Goal: Find specific page/section: Find specific page/section

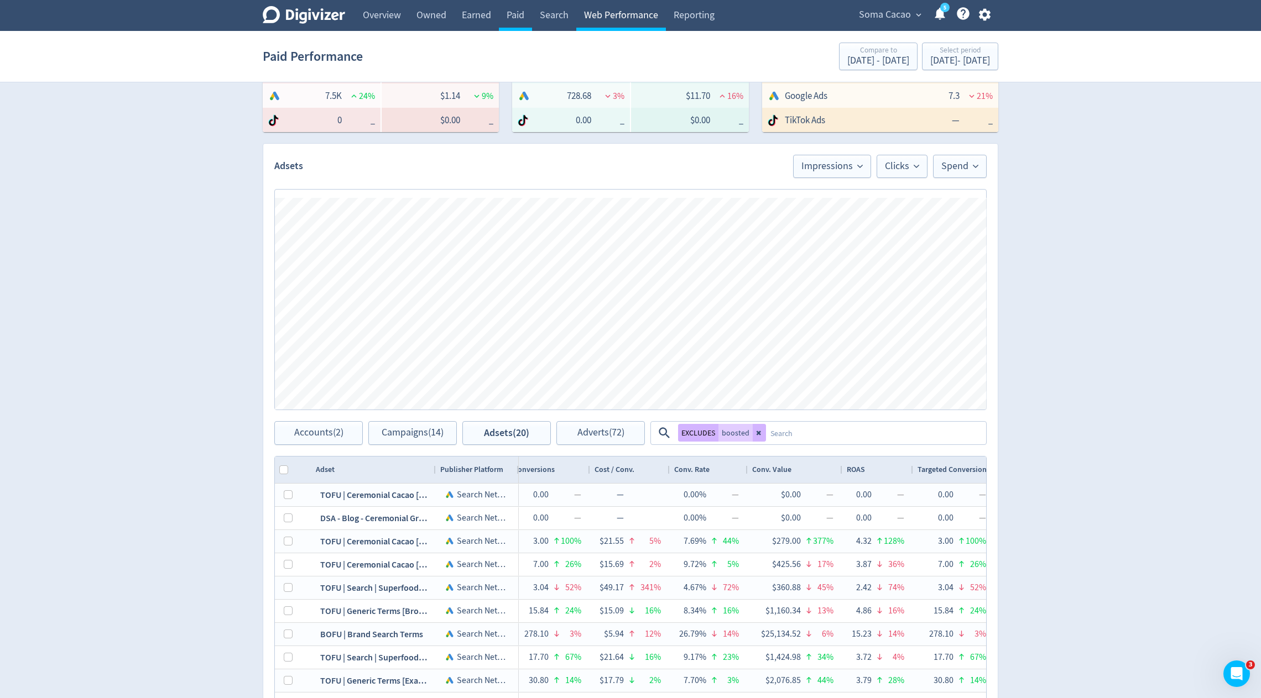
click at [614, 22] on link "Web Performance" at bounding box center [621, 15] width 90 height 31
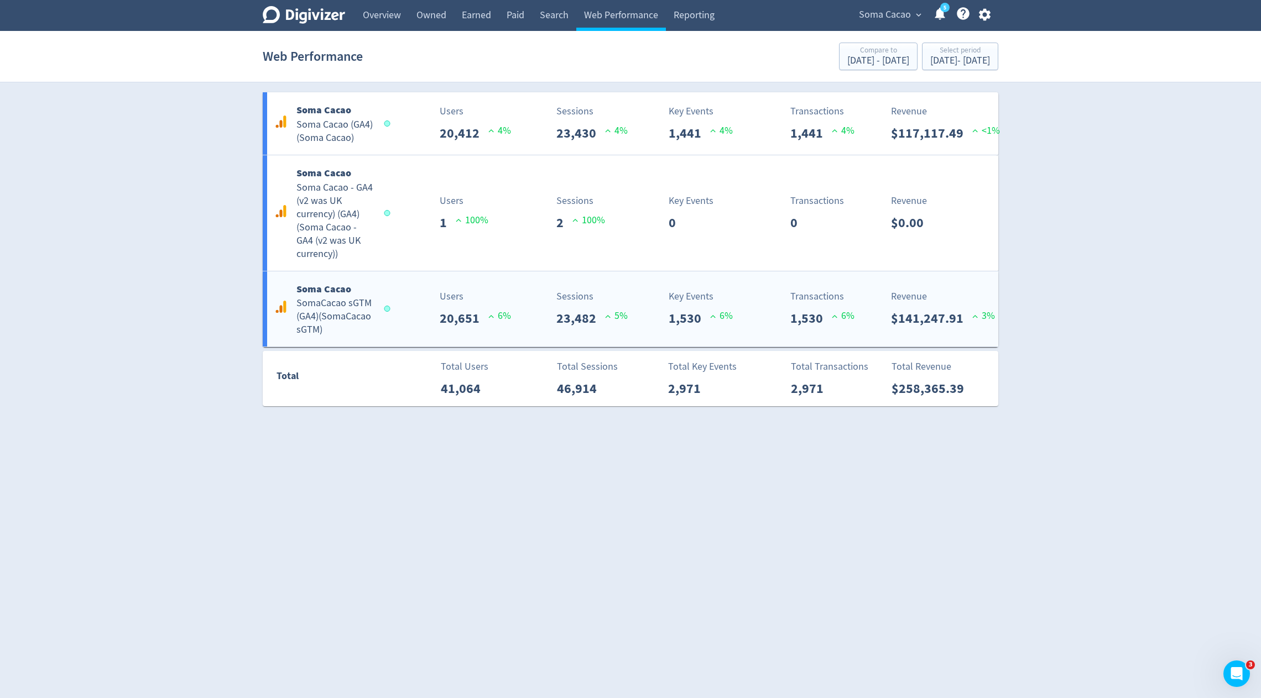
click at [482, 332] on div "Soma Cacao SomaCacao sGTM (GA4) ( SomaCacao sGTM ) Users 20,651 6 % Sessions 23…" at bounding box center [630, 309] width 735 height 76
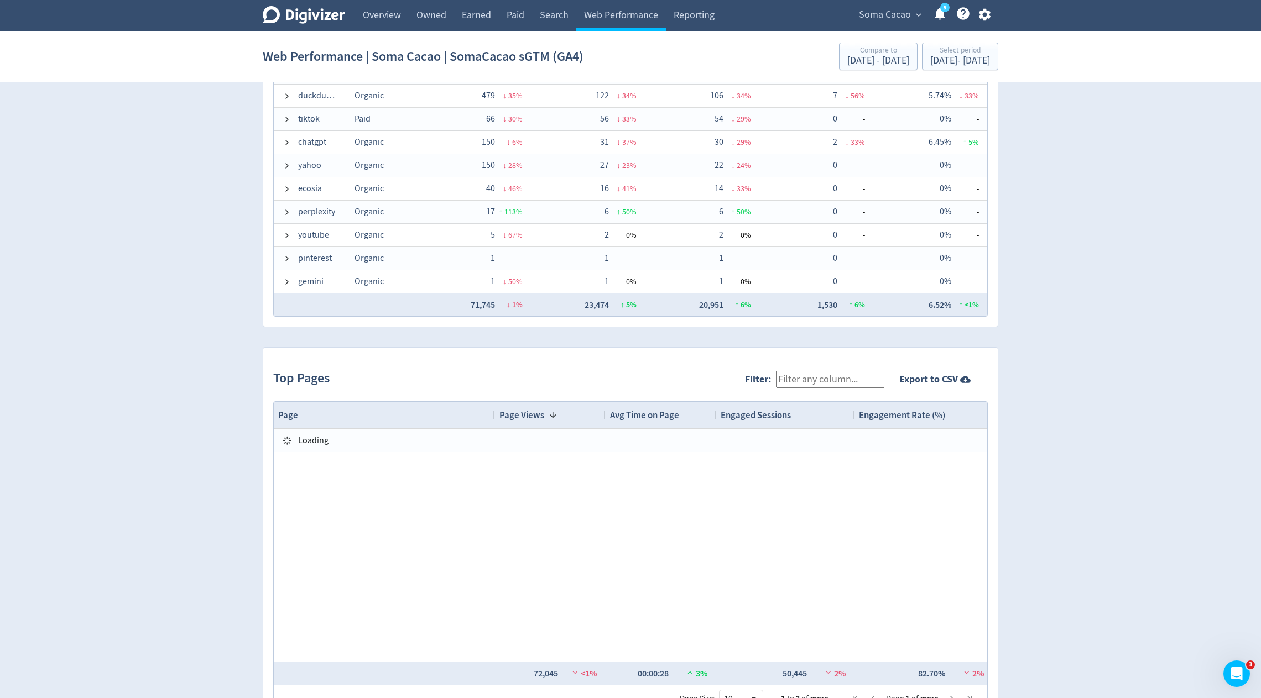
scroll to position [911, 0]
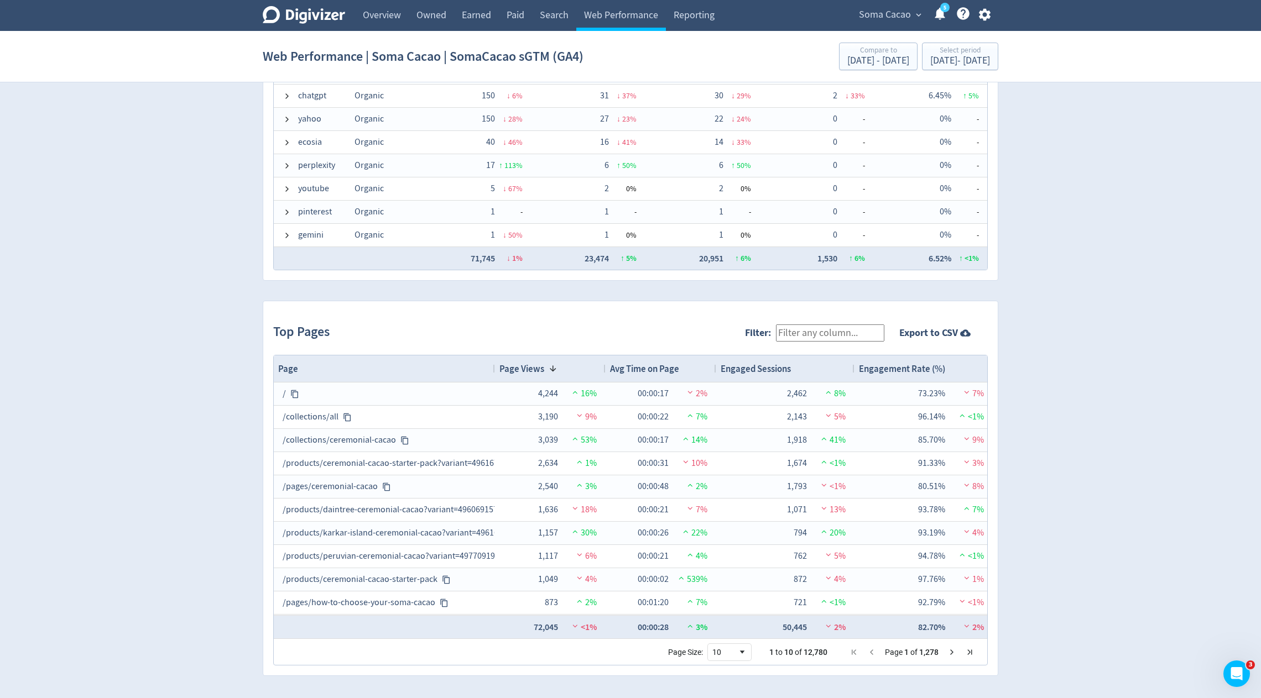
click at [832, 329] on input "Filter:" at bounding box center [830, 333] width 108 height 17
type input "a"
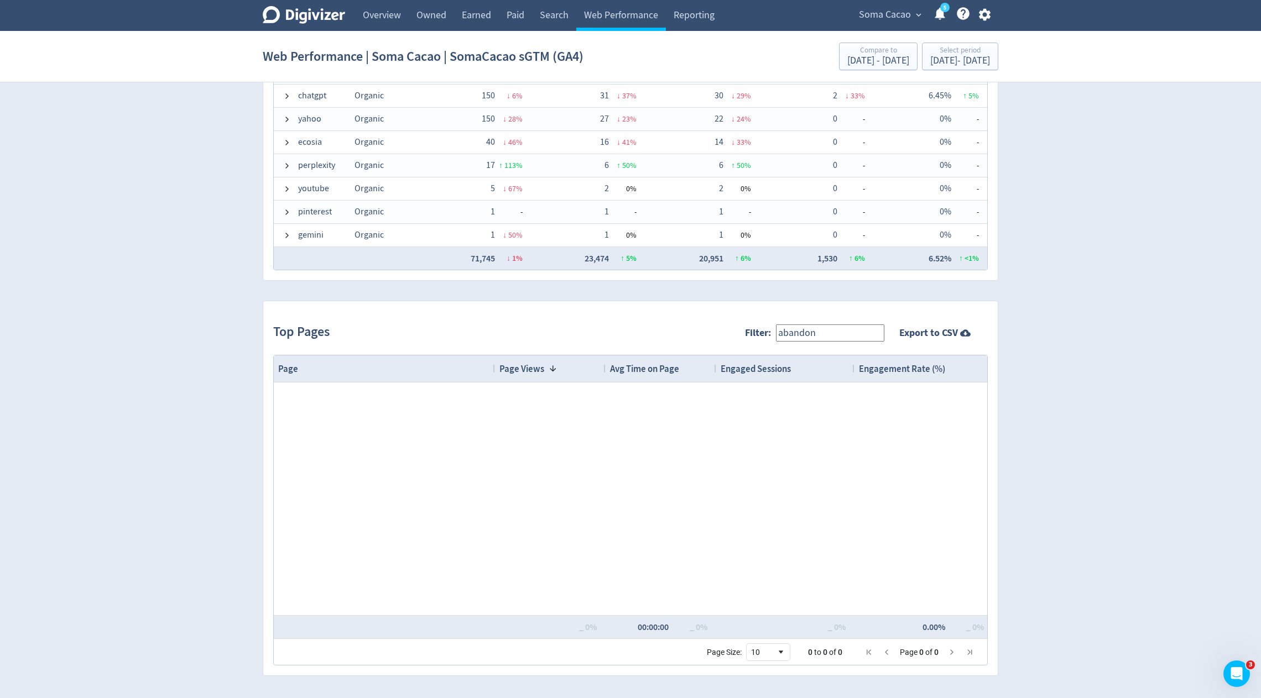
drag, startPoint x: 843, startPoint y: 330, endPoint x: 555, endPoint y: 314, distance: 289.1
click at [555, 314] on div "Top Pages Filter: abandon Export to CSV" at bounding box center [630, 333] width 714 height 44
type input "cart"
